Goal: Use online tool/utility

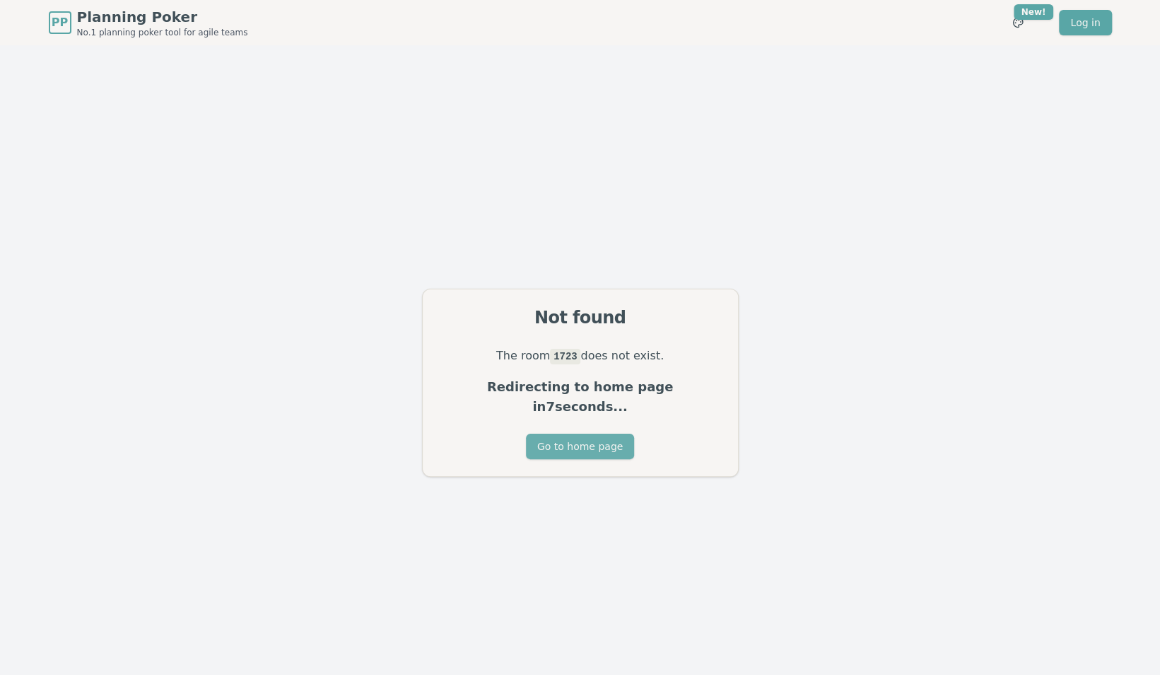
click at [571, 441] on button "Go to home page" at bounding box center [580, 445] width 108 height 25
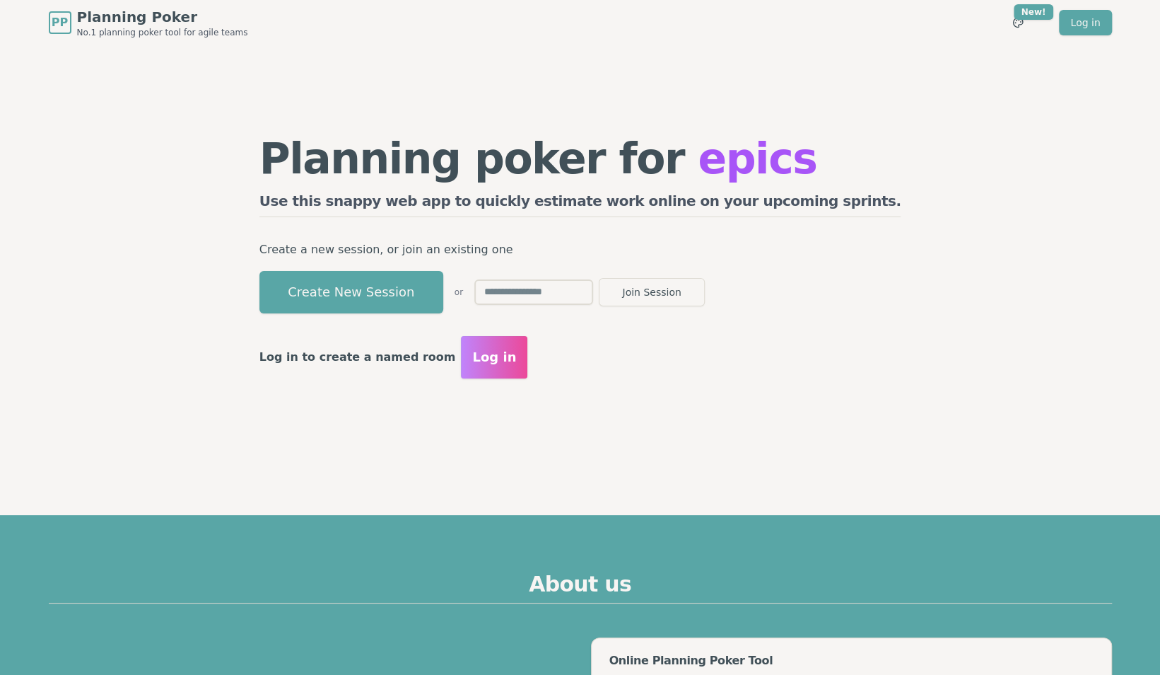
drag, startPoint x: 440, startPoint y: 284, endPoint x: 689, endPoint y: 342, distance: 256.4
click at [440, 283] on button "Create New Session" at bounding box center [352, 292] width 184 height 42
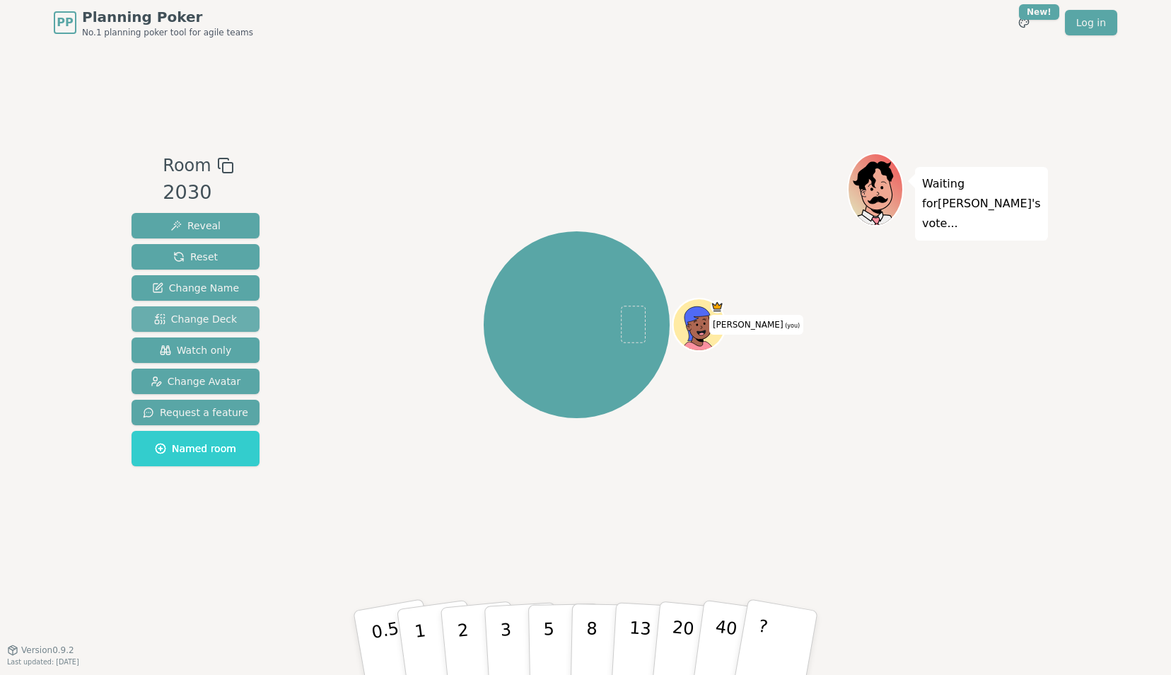
click at [213, 316] on span "Change Deck" at bounding box center [195, 319] width 83 height 14
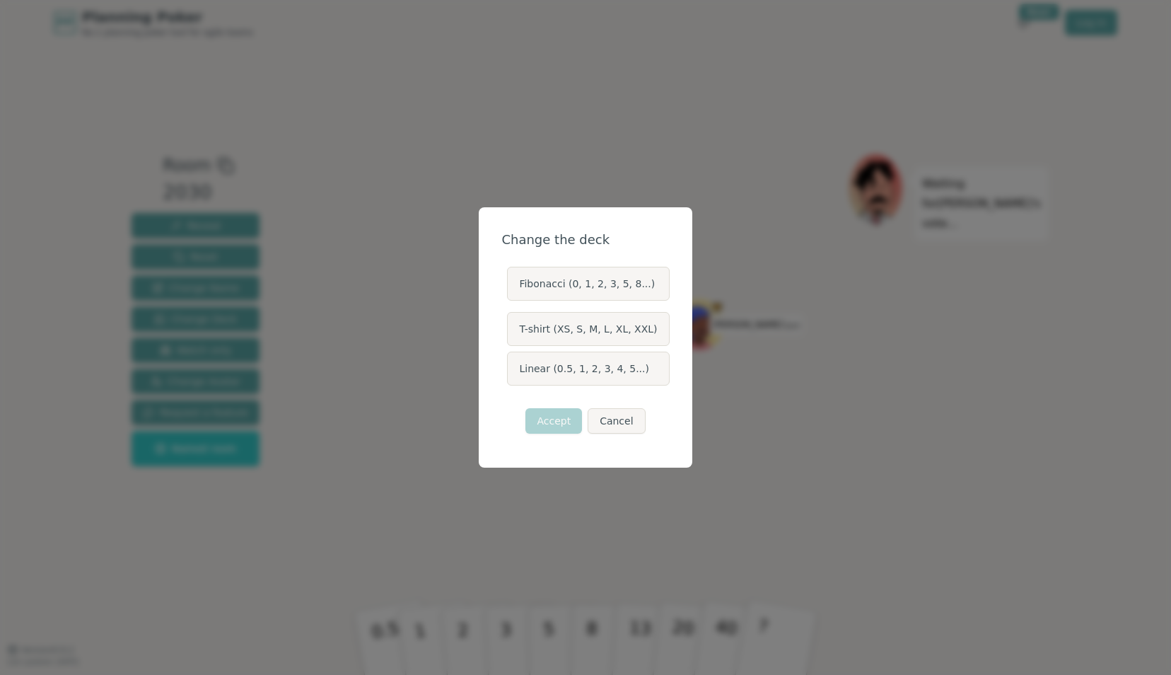
click at [549, 369] on label "Linear (0.5, 1, 2, 3, 4, 5...)" at bounding box center [588, 368] width 162 height 34
click at [512, 369] on button "Linear (0.5, 1, 2, 3, 4, 5...)" at bounding box center [506, 368] width 11 height 11
click at [554, 420] on button "Accept" at bounding box center [553, 420] width 57 height 25
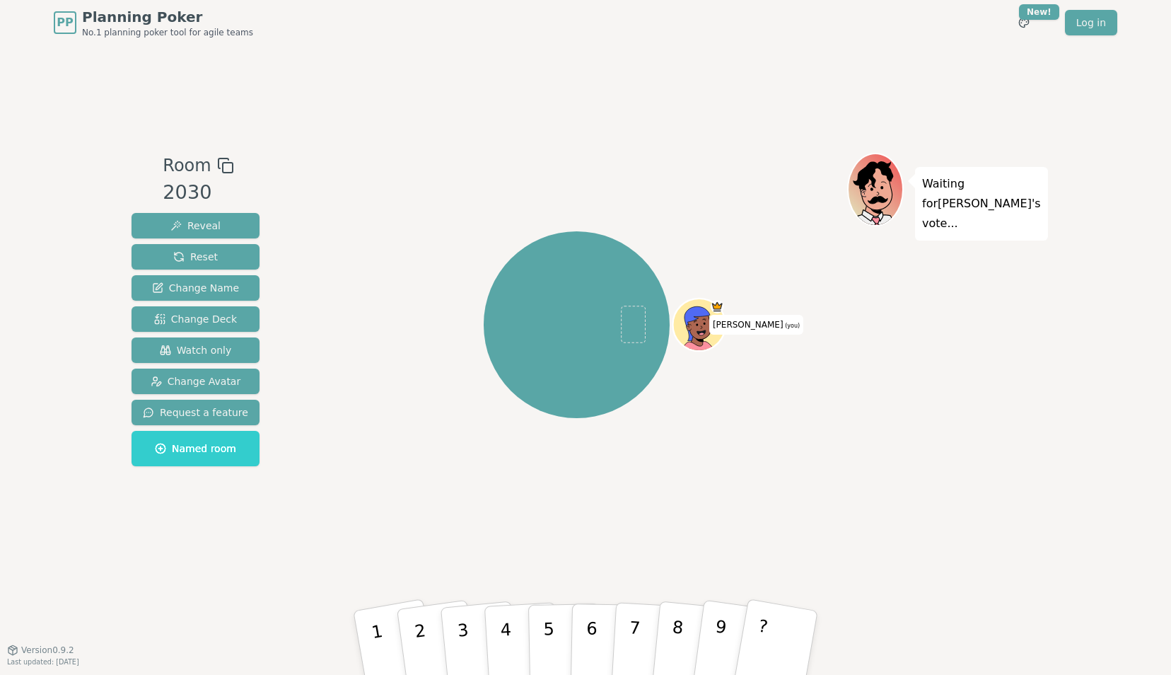
click at [221, 161] on icon at bounding box center [225, 165] width 17 height 17
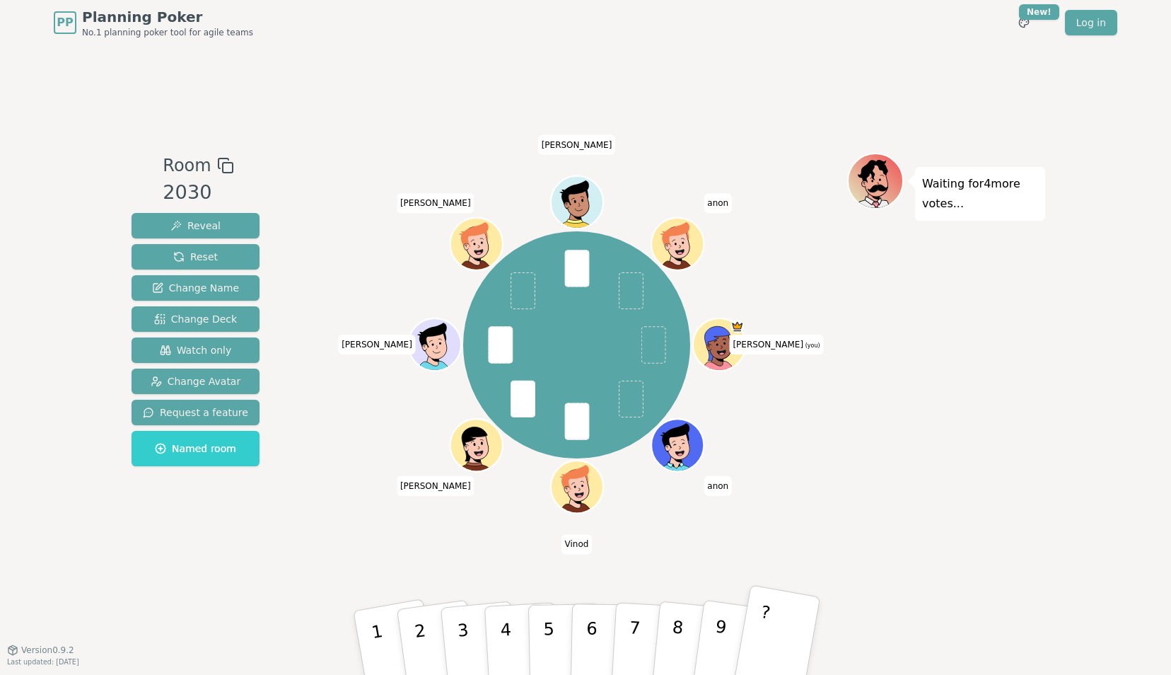
click at [771, 626] on button "?" at bounding box center [777, 642] width 88 height 117
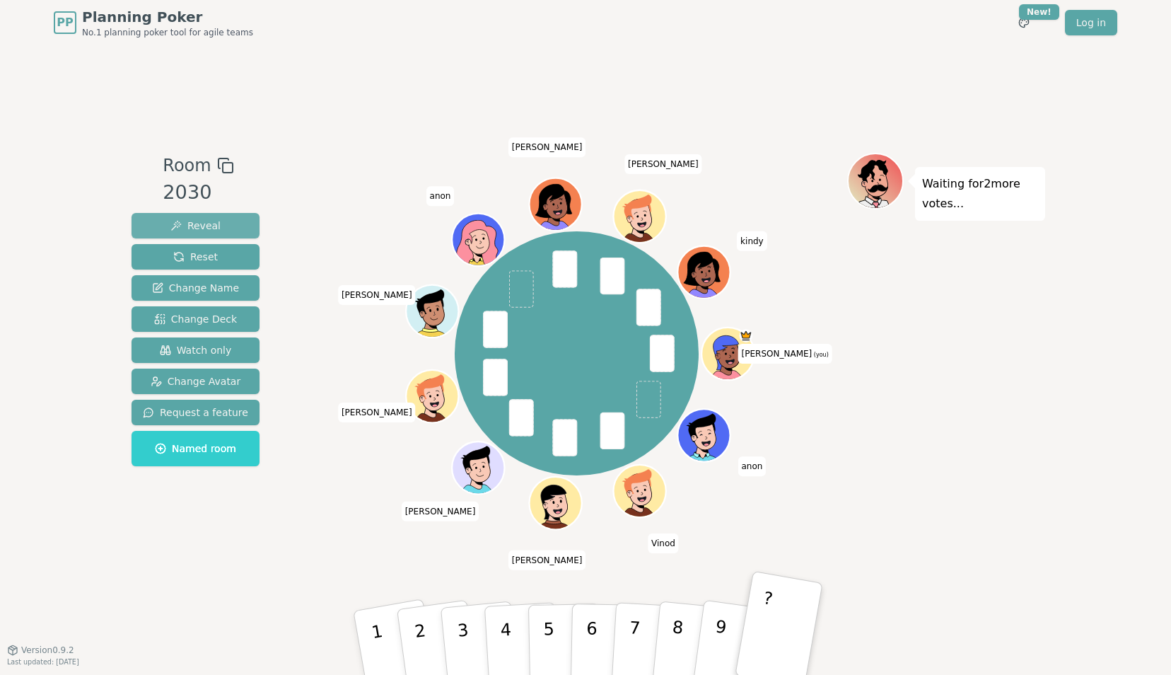
click at [208, 222] on span "Reveal" at bounding box center [195, 226] width 50 height 14
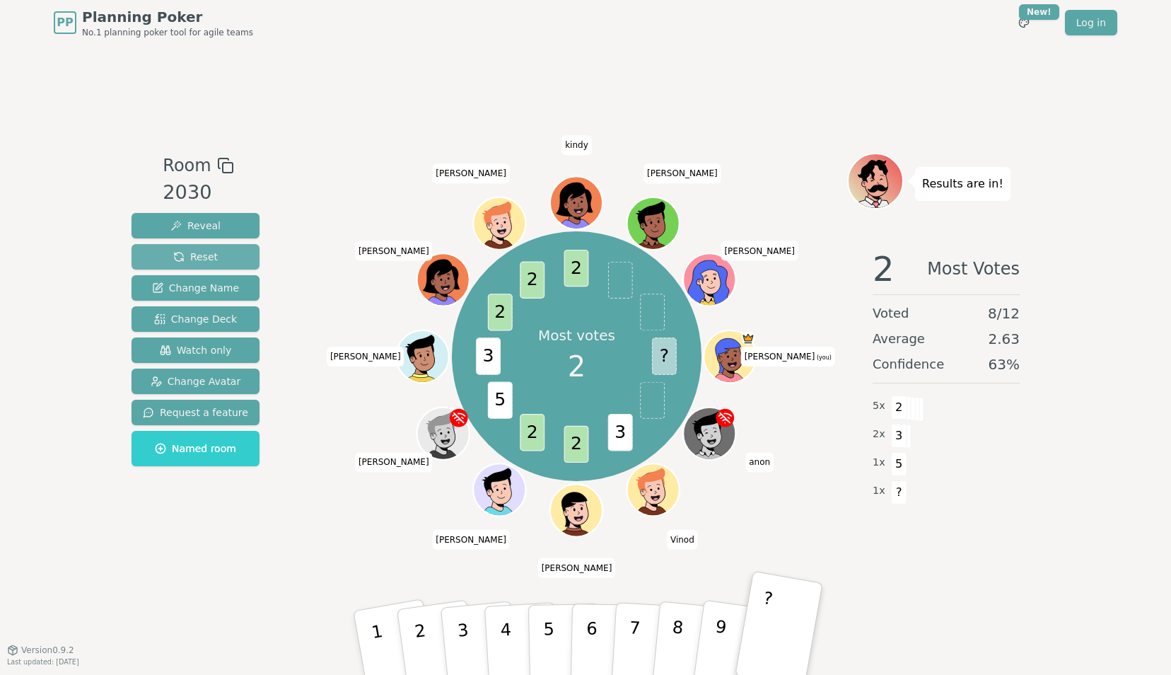
click at [202, 262] on span "Reset" at bounding box center [195, 257] width 45 height 14
